Goal: Transaction & Acquisition: Register for event/course

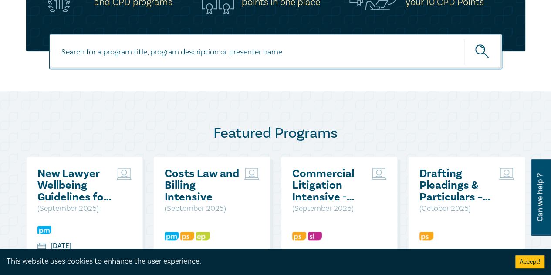
scroll to position [466, 0]
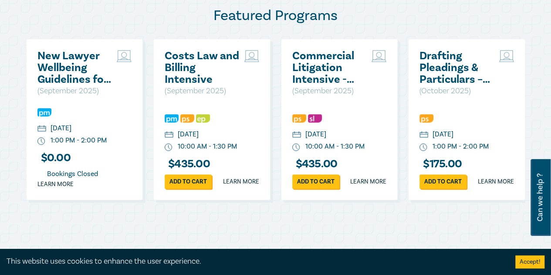
click at [62, 81] on h2 "New Lawyer Wellbeing Guidelines for Legal Workplaces" at bounding box center [74, 67] width 75 height 35
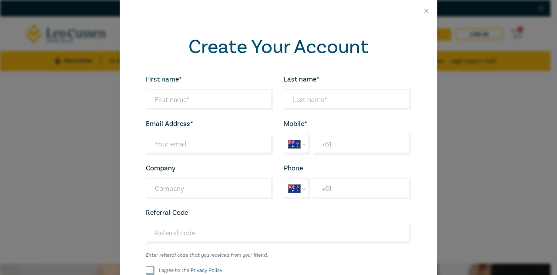
select select "AU"
click at [206, 95] on input "First name*" at bounding box center [210, 99] width 128 height 21
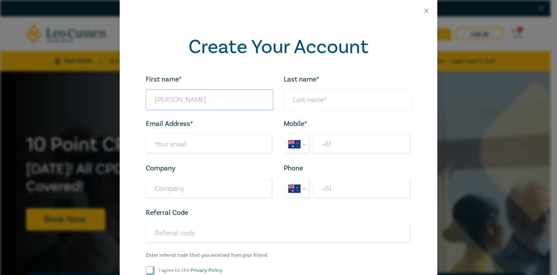
type input "Olivia"
click at [298, 102] on input "Last name*" at bounding box center [348, 99] width 128 height 21
type input "Cox"
click at [248, 147] on input "Last name*" at bounding box center [210, 144] width 128 height 21
type input "olivia@kieranscox.com"
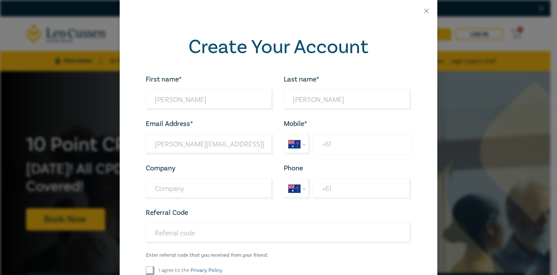
click at [332, 139] on input "+61" at bounding box center [362, 144] width 98 height 21
type input "+61 414 800 278"
click at [254, 187] on input "Company" at bounding box center [210, 188] width 128 height 21
type input "Kieran S Cox Solicitors"
click at [220, 232] on input "Referral Code" at bounding box center [279, 233] width 266 height 21
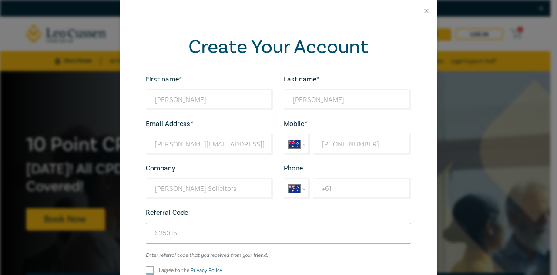
type input "S25316"
click at [147, 266] on input "I agree to the Privacy Policy" at bounding box center [150, 270] width 9 height 9
checkbox input "true"
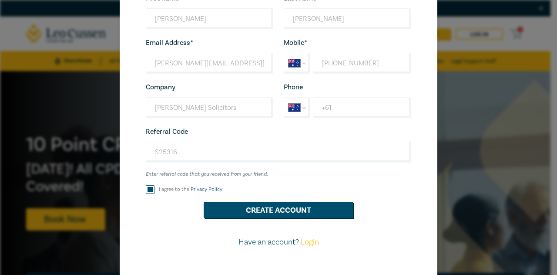
scroll to position [102, 0]
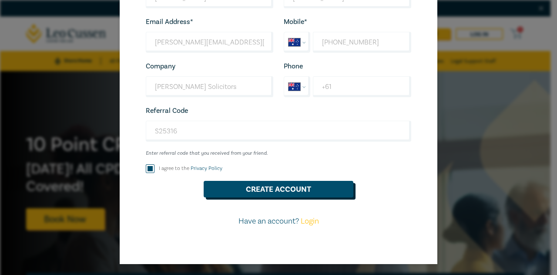
click at [255, 186] on button "Create Account" at bounding box center [279, 189] width 150 height 17
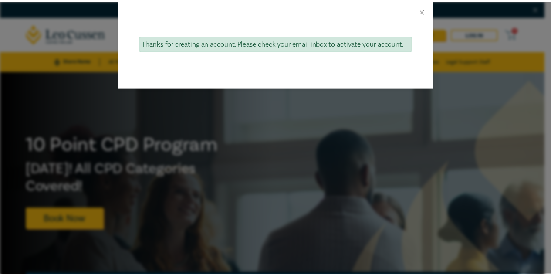
scroll to position [0, 0]
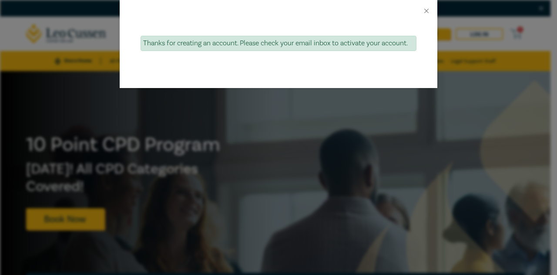
click at [255, 186] on div "Thanks for creating an account. Please check your email inbox to activate your …" at bounding box center [278, 137] width 557 height 275
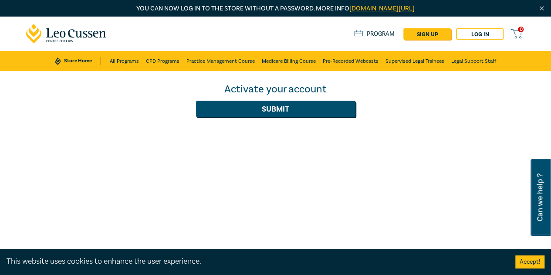
click at [273, 108] on button "Submit" at bounding box center [275, 109] width 159 height 17
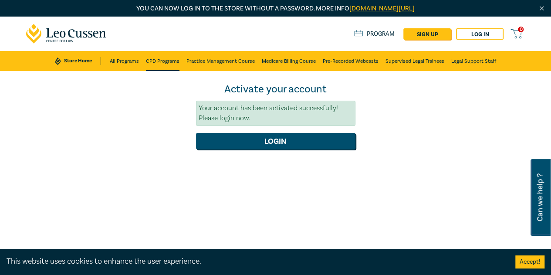
click at [161, 61] on link "CPD Programs" at bounding box center [163, 61] width 34 height 20
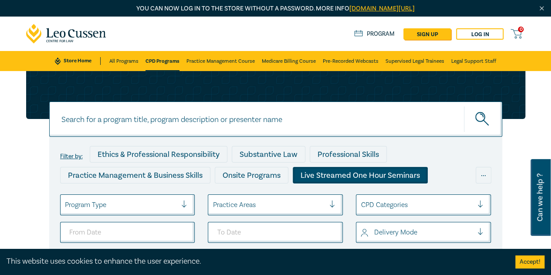
click at [373, 172] on div "Live Streamed One Hour Seminars" at bounding box center [360, 175] width 135 height 17
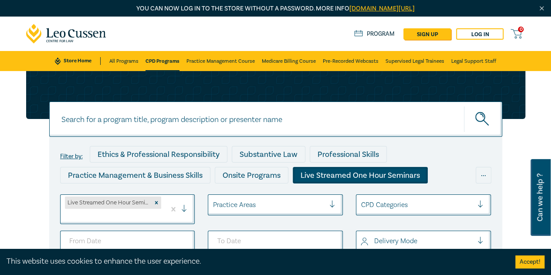
click at [398, 173] on div "Live Streamed One Hour Seminars" at bounding box center [360, 175] width 135 height 17
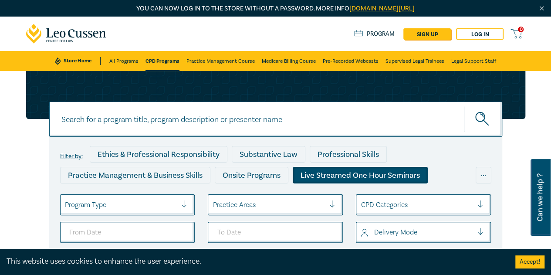
click at [321, 176] on div "Live Streamed One Hour Seminars" at bounding box center [360, 175] width 135 height 17
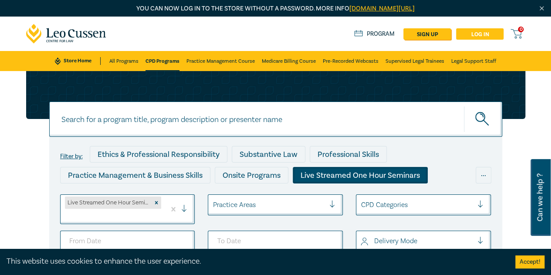
click at [486, 34] on link "Log in" at bounding box center [479, 33] width 47 height 11
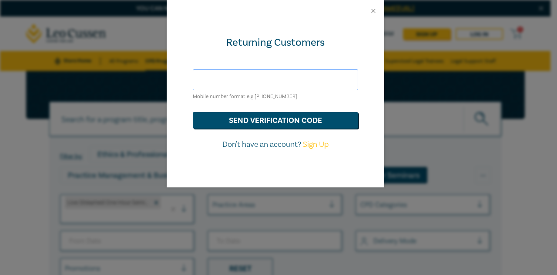
click at [273, 73] on input "text" at bounding box center [275, 79] width 165 height 21
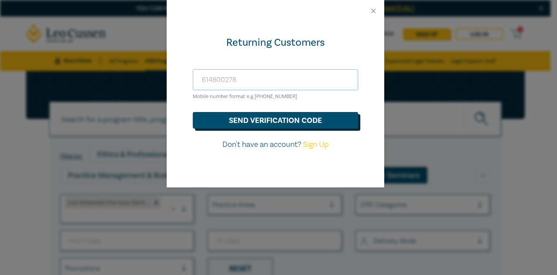
type input "614800278"
click at [267, 119] on button "send verification code" at bounding box center [275, 120] width 165 height 17
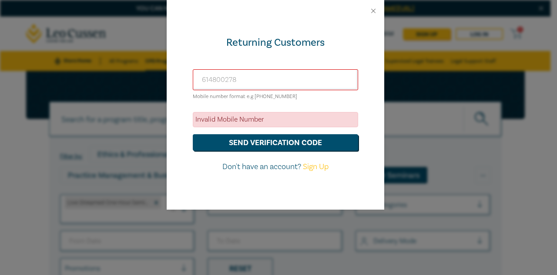
click at [315, 166] on link "Sign Up" at bounding box center [316, 167] width 26 height 10
select select "AU"
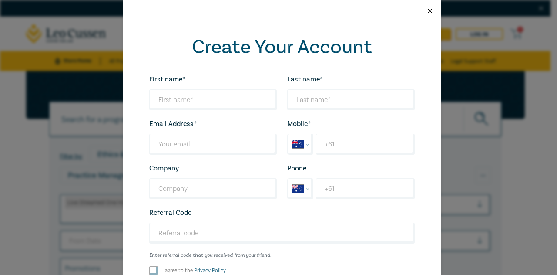
click at [427, 10] on button "Close" at bounding box center [430, 11] width 8 height 8
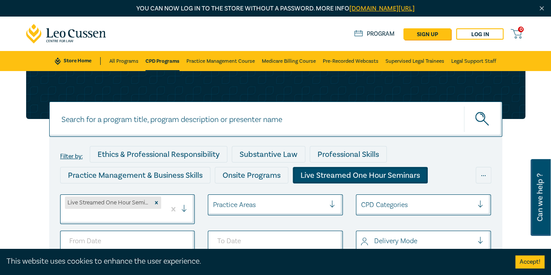
click at [540, 90] on div "Filter by: Ethics & Professional Responsibility Substantive Law Professional Sk…" at bounding box center [275, 194] width 551 height 246
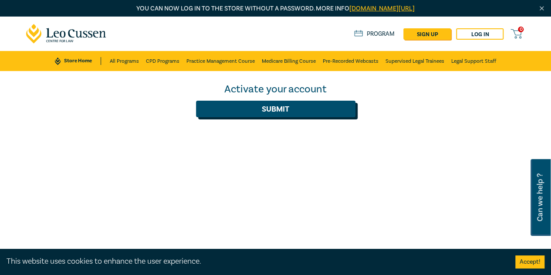
click at [290, 113] on button "Submit" at bounding box center [275, 109] width 159 height 17
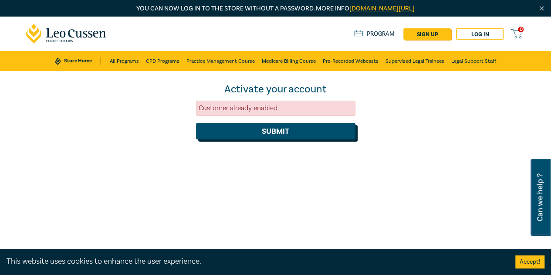
click at [291, 132] on button "Submit" at bounding box center [275, 131] width 159 height 17
click at [164, 59] on link "CPD Programs" at bounding box center [163, 61] width 34 height 20
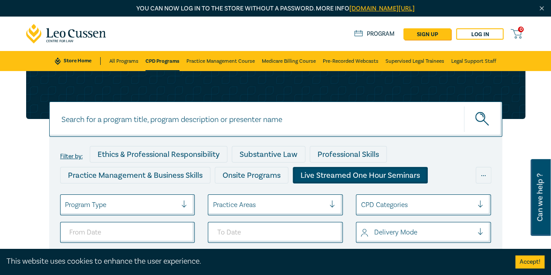
click at [402, 175] on div "Live Streamed One Hour Seminars" at bounding box center [360, 175] width 135 height 17
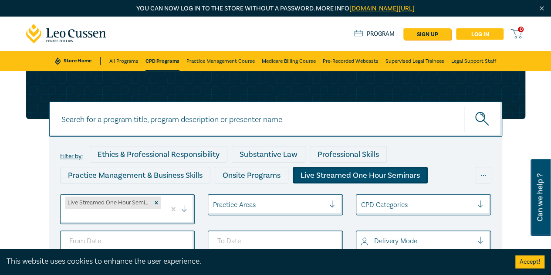
click at [475, 32] on link "Log in" at bounding box center [479, 33] width 47 height 11
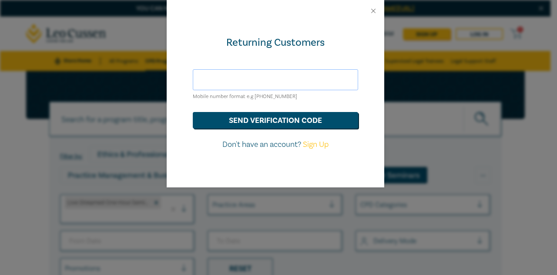
click at [239, 81] on input "text" at bounding box center [275, 79] width 165 height 21
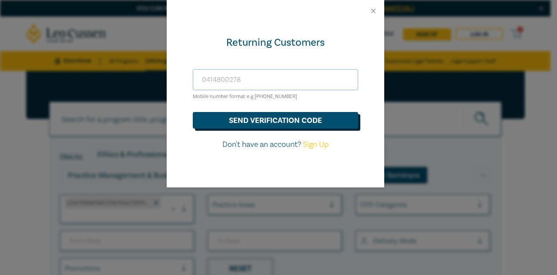
type input "0414800278"
click at [256, 120] on button "send verification code" at bounding box center [275, 120] width 165 height 17
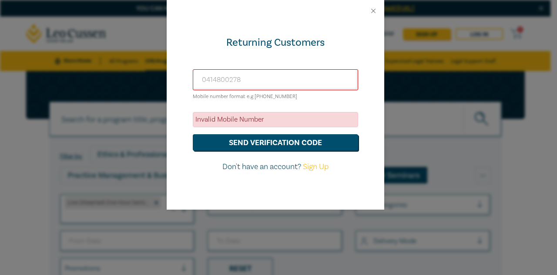
click at [326, 167] on link "Sign Up" at bounding box center [316, 167] width 26 height 10
select select "AU"
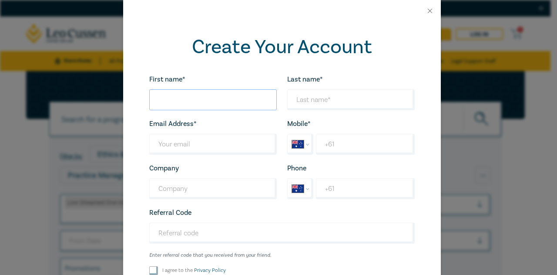
click at [214, 95] on input "First name*" at bounding box center [213, 99] width 128 height 21
type input "Olivia"
type input "Cox"
click at [186, 144] on input "Last name*" at bounding box center [213, 144] width 128 height 21
type input "olivia@kieranscox.com"
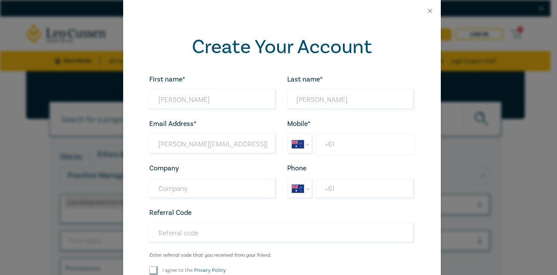
click at [338, 145] on input "+61" at bounding box center [365, 144] width 98 height 21
type input "+61 414 800 278"
click at [159, 185] on input "Company" at bounding box center [213, 188] width 128 height 21
type input "Kieran S Cox Solicitors"
click at [196, 233] on input "Referral Code" at bounding box center [282, 233] width 266 height 21
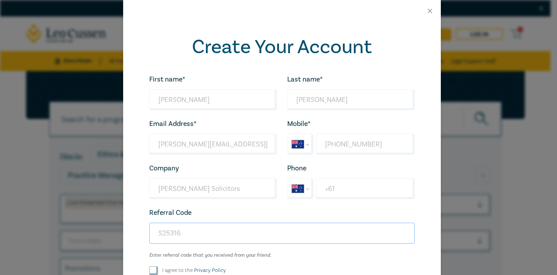
type input "S25316"
click at [149, 273] on input "I agree to the Privacy Policy" at bounding box center [153, 270] width 9 height 9
checkbox input "true"
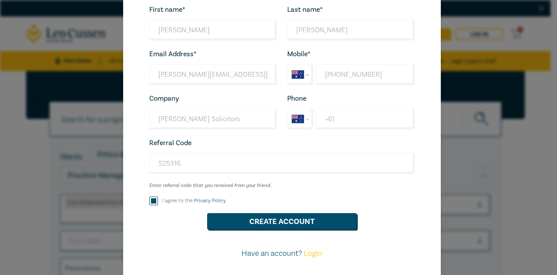
scroll to position [102, 0]
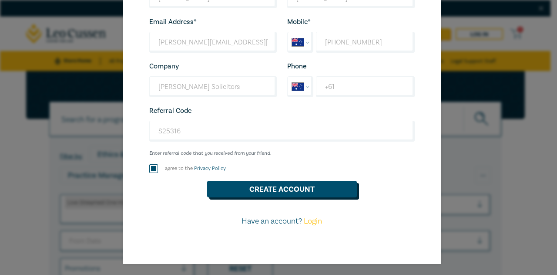
click at [293, 187] on button "Create Account" at bounding box center [282, 189] width 150 height 17
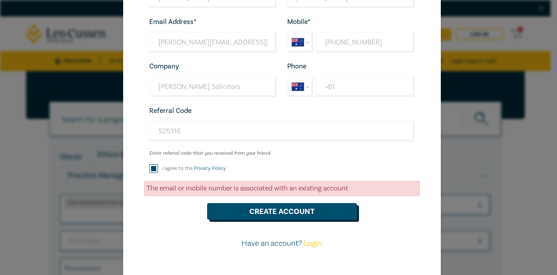
click at [292, 208] on button "Create Account" at bounding box center [282, 211] width 150 height 17
